Goal: Information Seeking & Learning: Learn about a topic

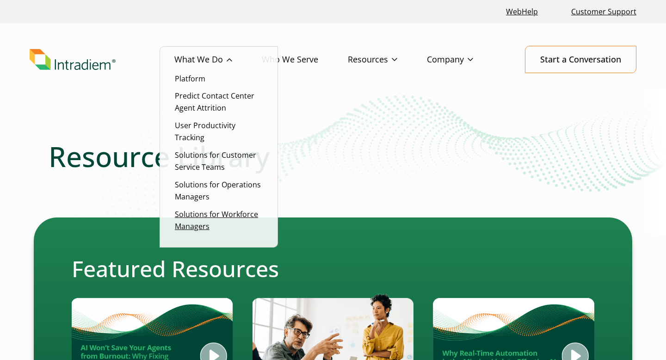
click at [209, 213] on link "Solutions for Workforce Managers" at bounding box center [216, 220] width 83 height 22
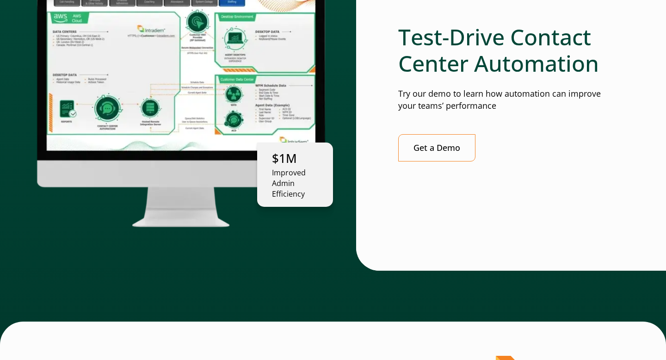
scroll to position [2625, 0]
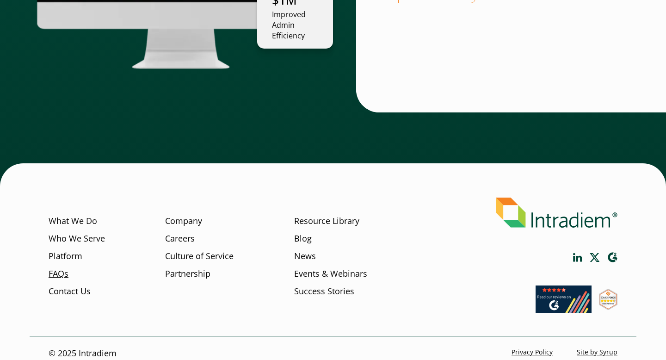
click at [62, 267] on link "FAQs" at bounding box center [59, 273] width 20 height 12
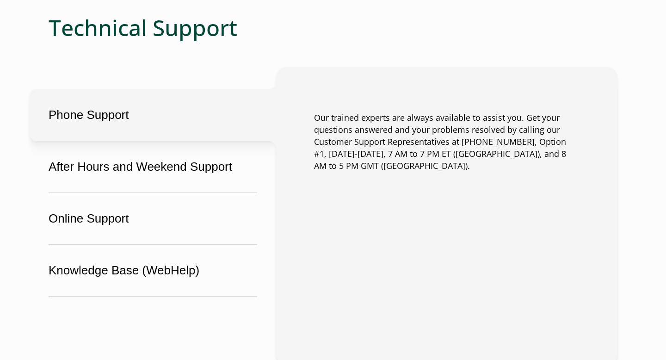
scroll to position [583, 0]
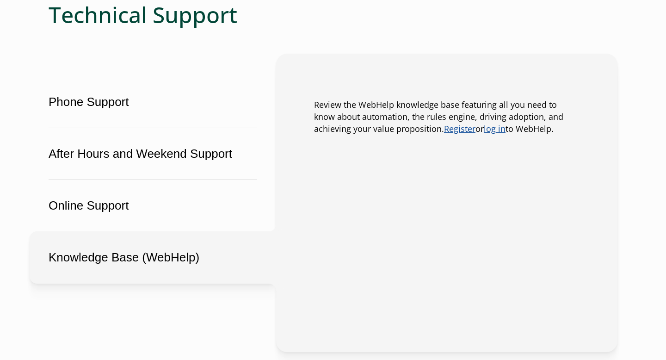
click at [127, 259] on button "Knowledge Base (WebHelp)" at bounding box center [153, 257] width 246 height 52
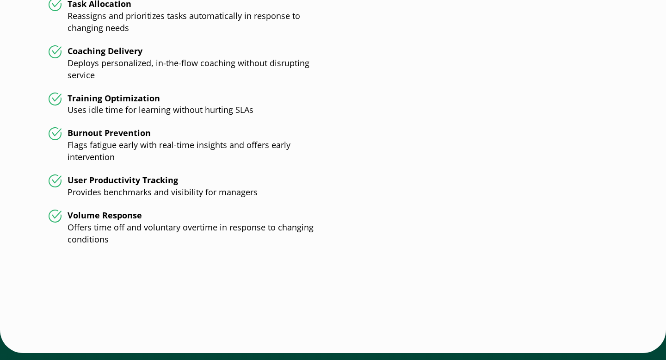
scroll to position [2475, 0]
